Goal: Communication & Community: Participate in discussion

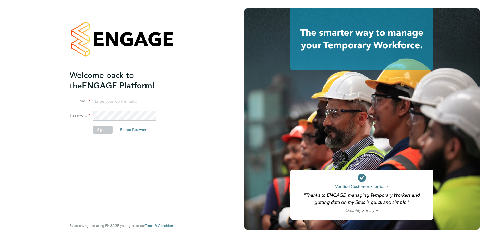
type input "[EMAIL_ADDRESS][DOMAIN_NAME]"
click at [98, 130] on button "Sign In" at bounding box center [102, 130] width 19 height 8
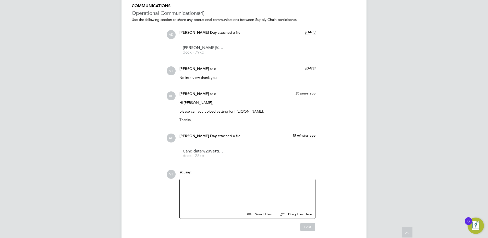
scroll to position [453, 0]
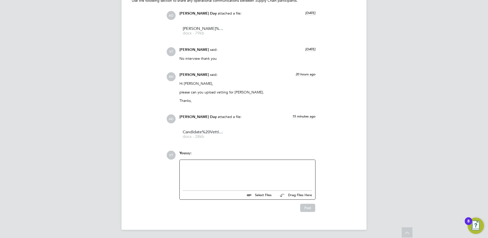
click at [191, 167] on div at bounding box center [247, 174] width 129 height 22
click at [307, 210] on button "Post" at bounding box center [307, 208] width 15 height 8
